Goal: Find specific fact: Find specific fact

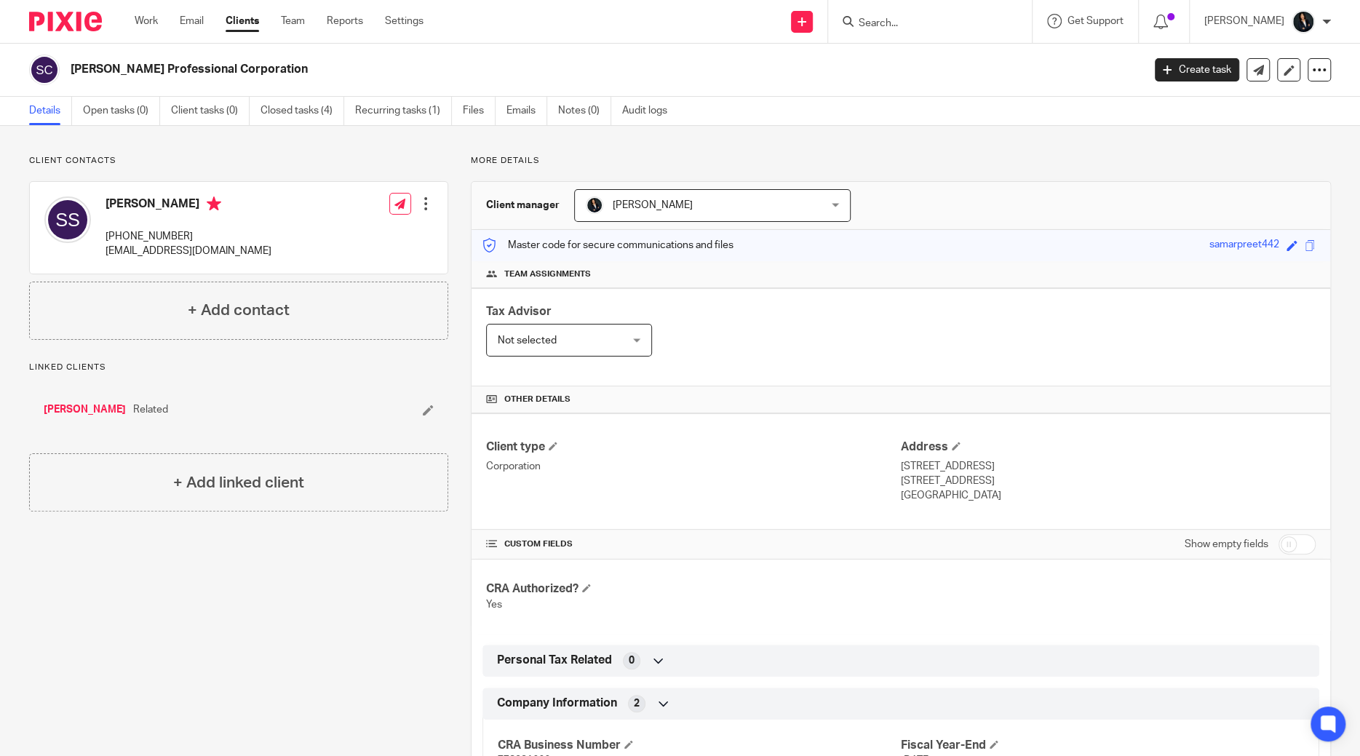
scroll to position [349, 0]
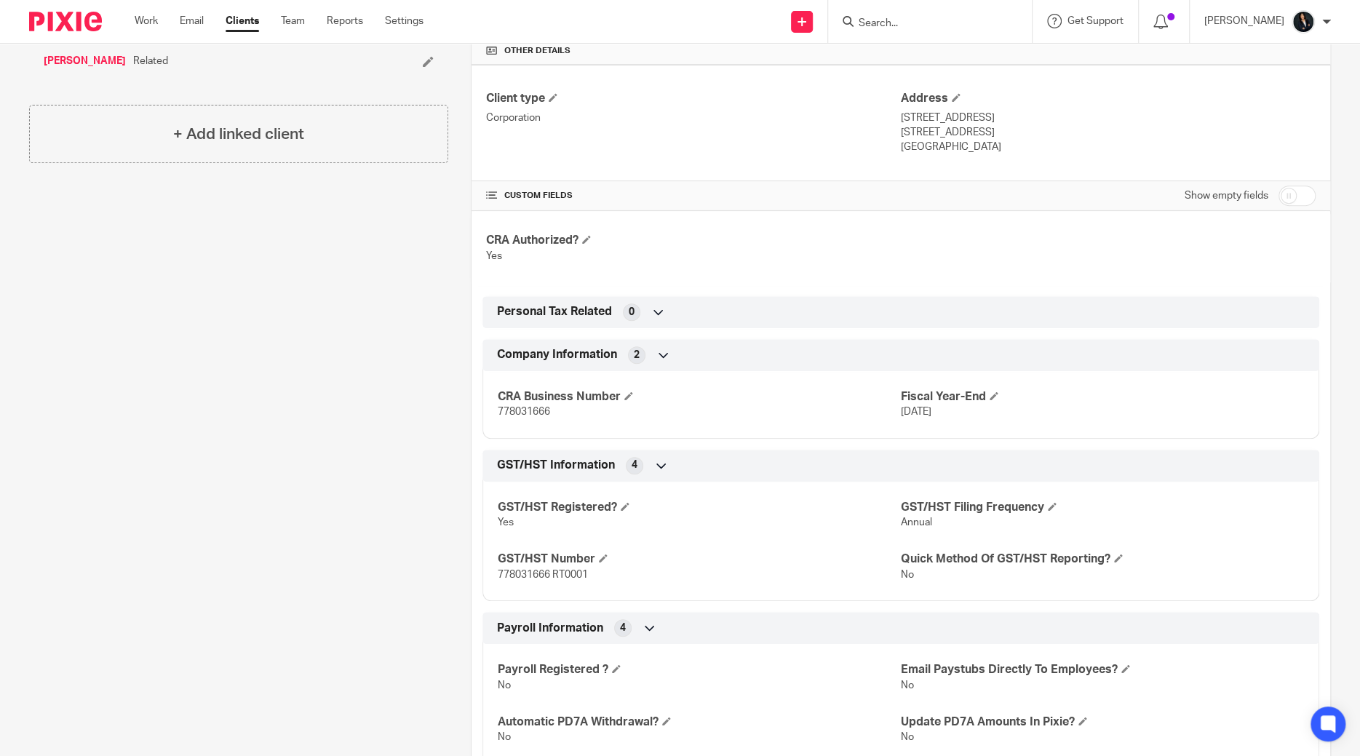
click at [907, 23] on input "Search" at bounding box center [922, 23] width 131 height 13
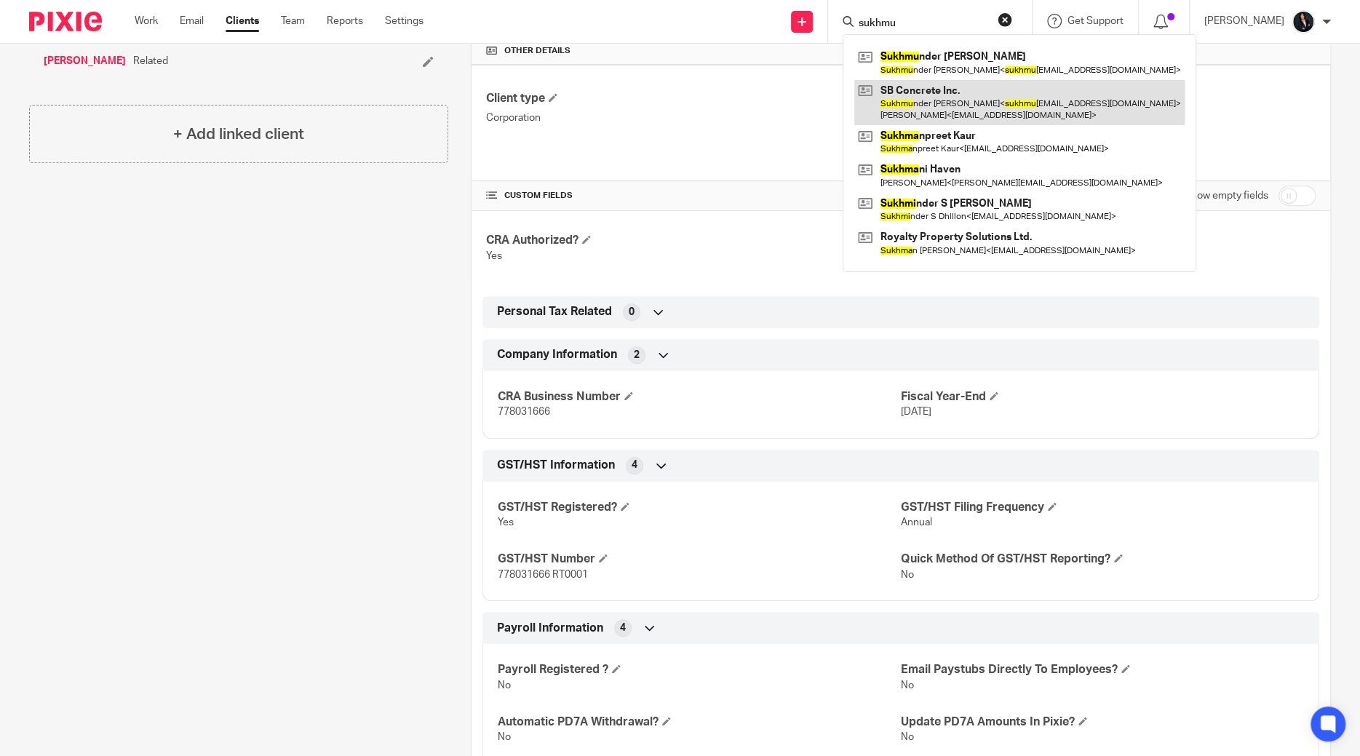
type input "sukhmu"
click at [911, 94] on link at bounding box center [1019, 102] width 330 height 45
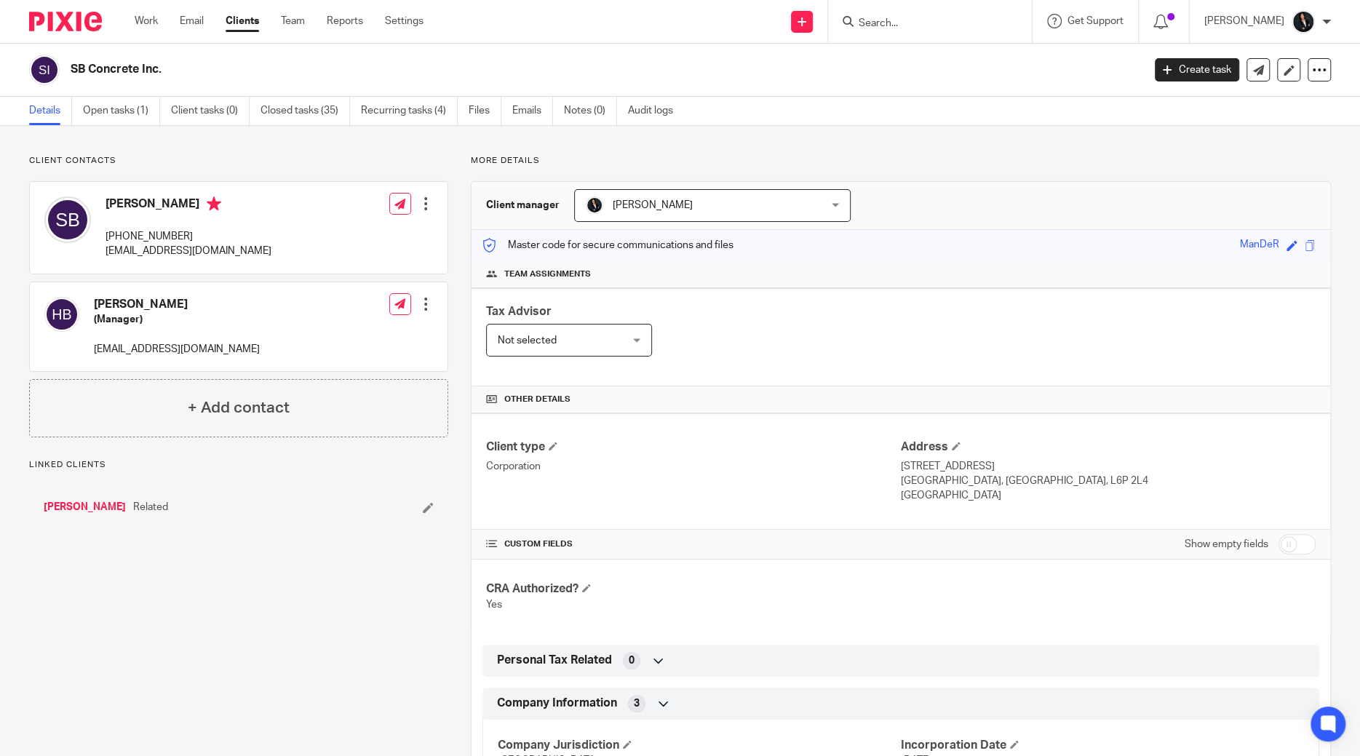
scroll to position [550, 0]
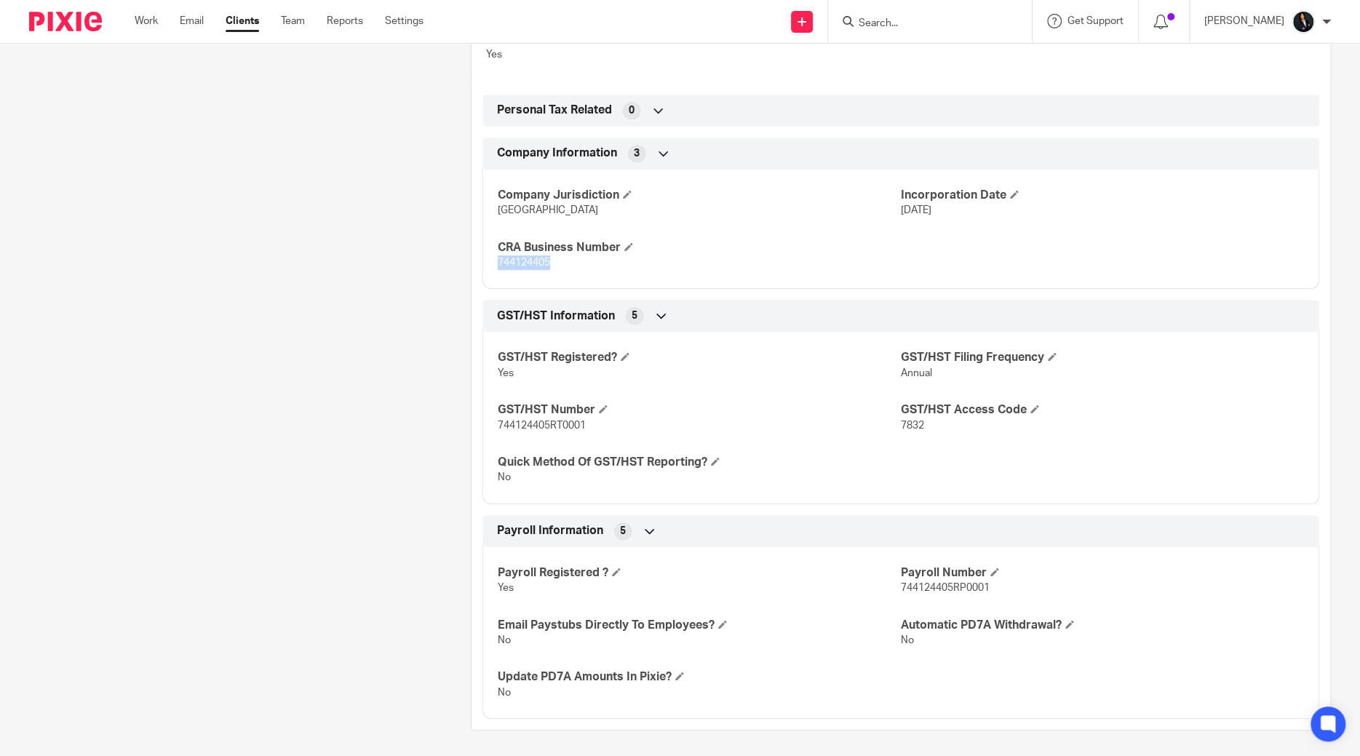
drag, startPoint x: 498, startPoint y: 258, endPoint x: 523, endPoint y: 266, distance: 26.0
click at [595, 266] on p "744124405" at bounding box center [699, 262] width 403 height 15
copy span "744124405"
